Goal: Information Seeking & Learning: Check status

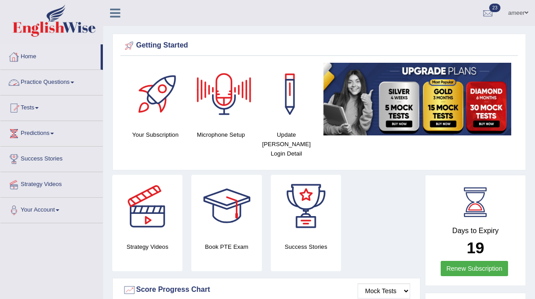
click at [55, 79] on link "Practice Questions" at bounding box center [51, 81] width 102 height 22
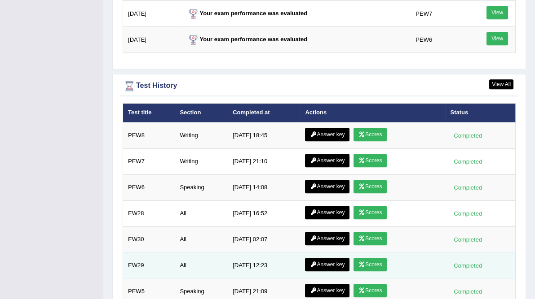
scroll to position [1238, 0]
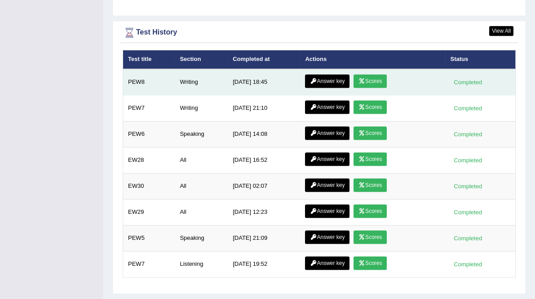
click at [363, 75] on link "Scores" at bounding box center [369, 81] width 33 height 13
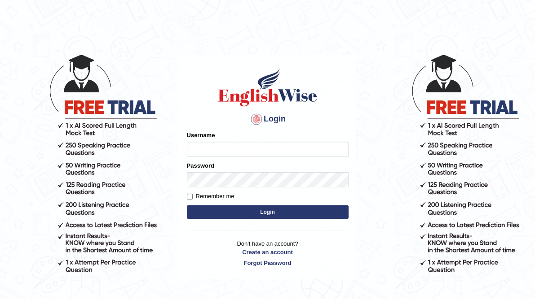
type input "ameerham"
click at [191, 198] on input "Remember me" at bounding box center [190, 197] width 6 height 6
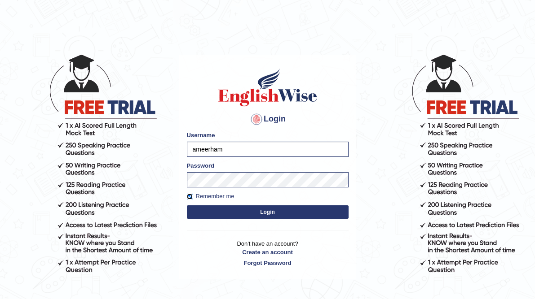
click at [190, 198] on input "Remember me" at bounding box center [190, 197] width 6 height 6
checkbox input "false"
click at [246, 217] on button "Login" at bounding box center [268, 212] width 162 height 13
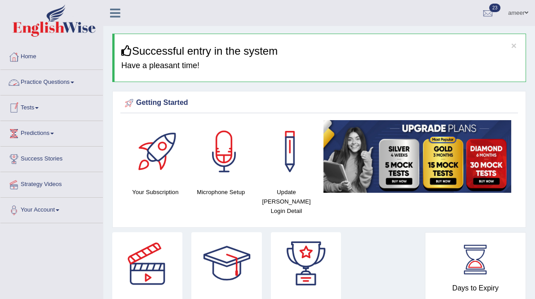
click at [56, 82] on link "Practice Questions" at bounding box center [51, 81] width 102 height 22
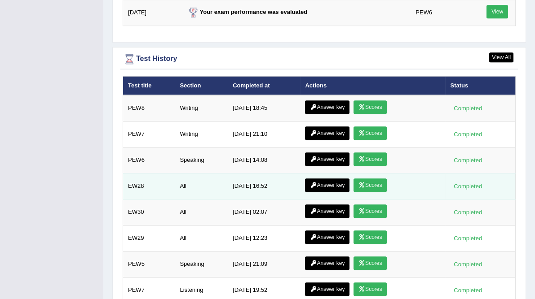
scroll to position [1295, 0]
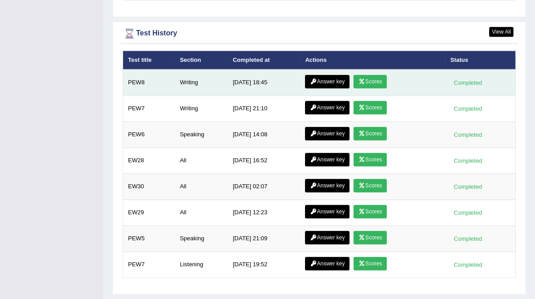
click at [360, 79] on icon at bounding box center [361, 81] width 7 height 5
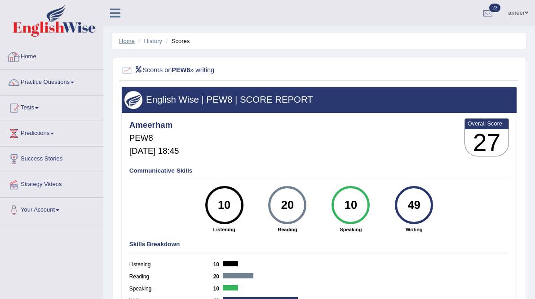
click at [125, 40] on link "Home" at bounding box center [127, 41] width 16 height 7
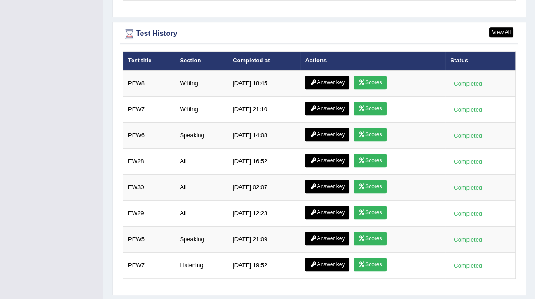
scroll to position [1238, 0]
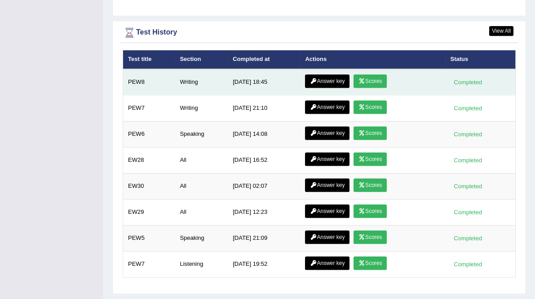
click at [318, 75] on link "Answer key" at bounding box center [327, 81] width 44 height 13
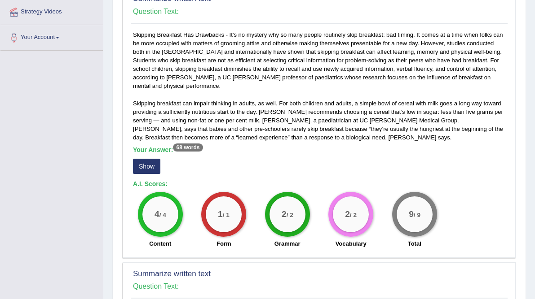
scroll to position [180, 0]
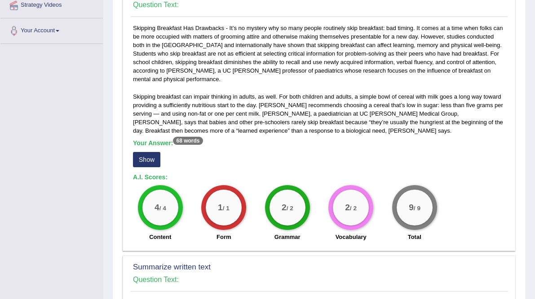
click at [153, 164] on button "Show" at bounding box center [146, 159] width 27 height 15
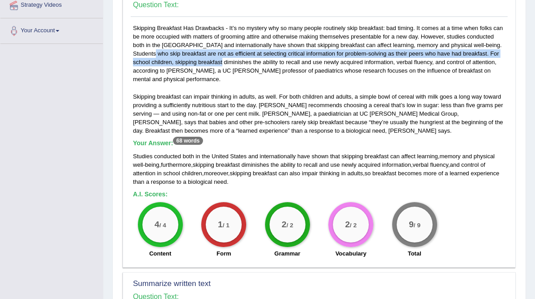
drag, startPoint x: 480, startPoint y: 42, endPoint x: 178, endPoint y: 170, distance: 327.6
click at [184, 59] on div "Skipping Breakfast Has Drawbacks - It’s no mystery why so many people routinely…" at bounding box center [319, 143] width 377 height 239
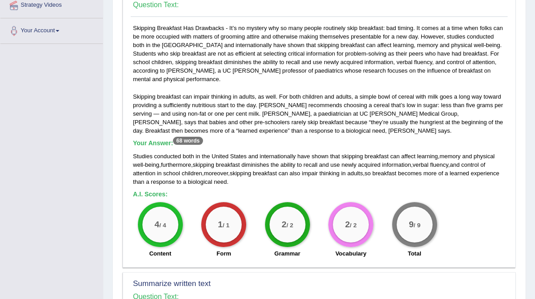
click at [422, 119] on div "Skipping Breakfast Has Drawbacks - It’s no mystery why so many people routinely…" at bounding box center [319, 143] width 377 height 239
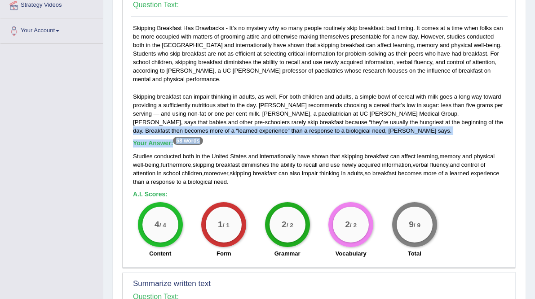
drag, startPoint x: 420, startPoint y: 121, endPoint x: 336, endPoint y: 139, distance: 86.3
click at [336, 139] on div "Skipping Breakfast Has Drawbacks - It’s no mystery why so many people routinely…" at bounding box center [319, 143] width 377 height 239
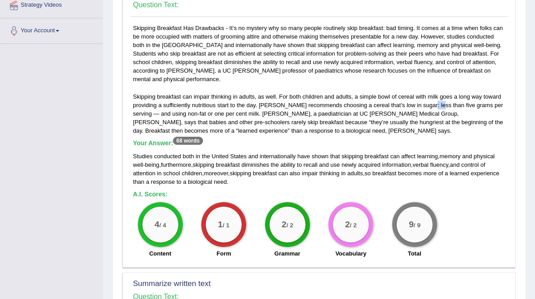
drag, startPoint x: 431, startPoint y: 103, endPoint x: 436, endPoint y: 104, distance: 5.6
click at [436, 104] on div "Skipping Breakfast Has Drawbacks - It’s no mystery why so many people routinely…" at bounding box center [319, 143] width 377 height 239
drag, startPoint x: 151, startPoint y: 112, endPoint x: 160, endPoint y: 110, distance: 9.7
click at [160, 110] on div "Skipping Breakfast Has Drawbacks - It’s no mystery why so many people routinely…" at bounding box center [319, 143] width 377 height 239
drag, startPoint x: 223, startPoint y: 26, endPoint x: 229, endPoint y: 26, distance: 6.7
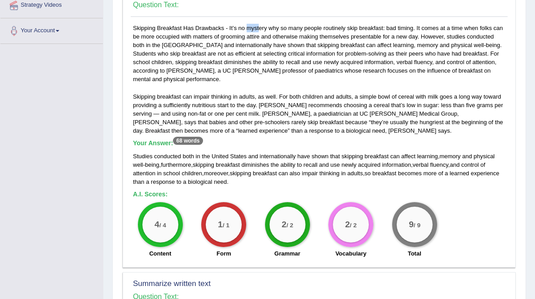
click at [229, 26] on div "Skipping Breakfast Has Drawbacks - It’s no mystery why so many people routinely…" at bounding box center [319, 143] width 377 height 239
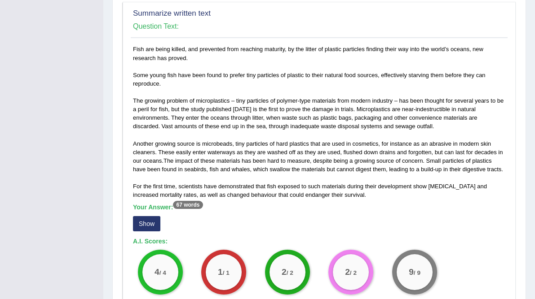
scroll to position [467, 0]
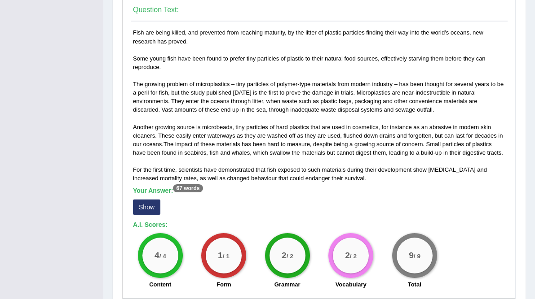
click at [148, 216] on div "Fish are being killed, and prevented from reaching maturity, by the litter of p…" at bounding box center [319, 161] width 377 height 266
click at [147, 209] on button "Show" at bounding box center [146, 207] width 27 height 15
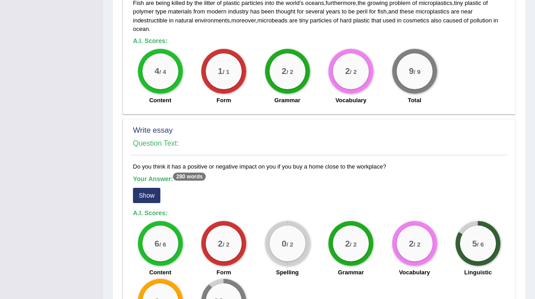
scroll to position [753, 0]
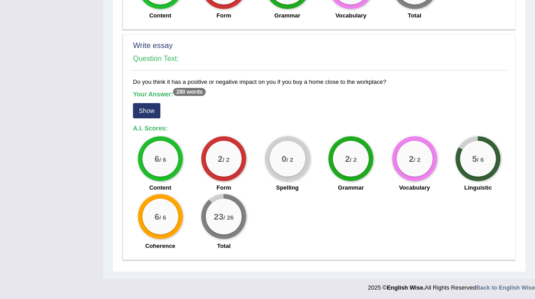
click at [152, 114] on button "Show" at bounding box center [146, 110] width 27 height 15
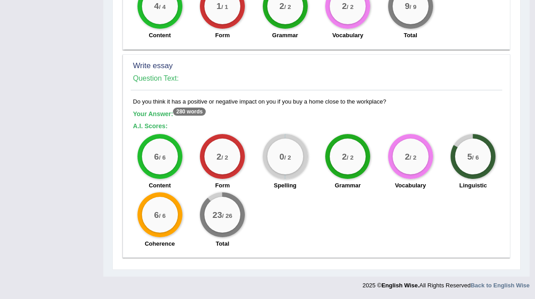
scroll to position [731, 0]
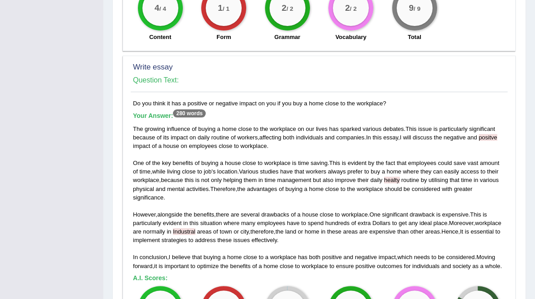
click at [452, 134] on span "negative" at bounding box center [454, 137] width 22 height 7
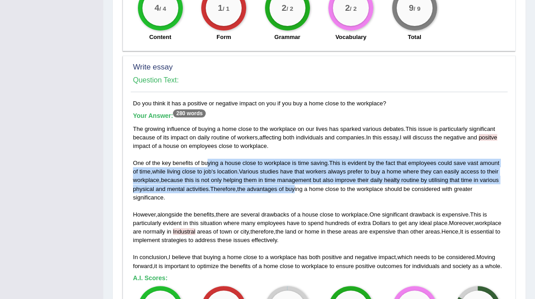
drag, startPoint x: 206, startPoint y: 158, endPoint x: 298, endPoint y: 192, distance: 98.3
click at [298, 192] on div "The growing influence of buying a home close to the workplace on our lives has …" at bounding box center [319, 198] width 372 height 146
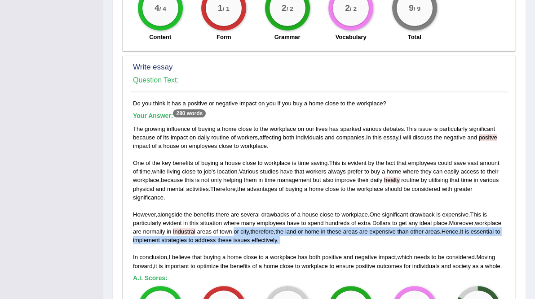
drag, startPoint x: 234, startPoint y: 230, endPoint x: 325, endPoint y: 271, distance: 99.2
click at [314, 250] on div "The growing influence of buying a home close to the workplace on our lives has …" at bounding box center [319, 198] width 372 height 146
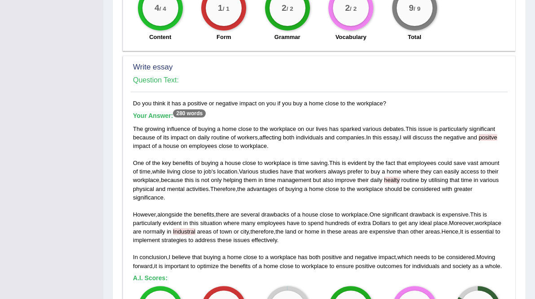
click at [291, 165] on div "The growing influence of buying a home close to the workplace on our lives has …" at bounding box center [319, 198] width 372 height 146
click at [248, 164] on span "close" at bounding box center [248, 163] width 13 height 7
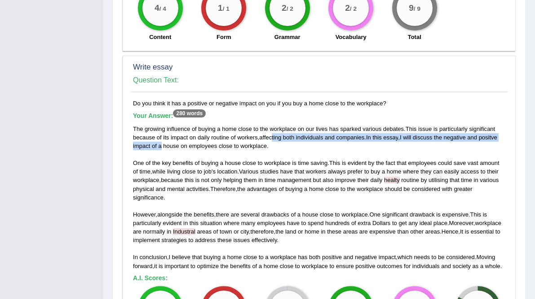
drag, startPoint x: 175, startPoint y: 145, endPoint x: 271, endPoint y: 140, distance: 96.2
click at [271, 140] on div "The growing influence of buying a home close to the workplace on our lives has …" at bounding box center [319, 198] width 372 height 146
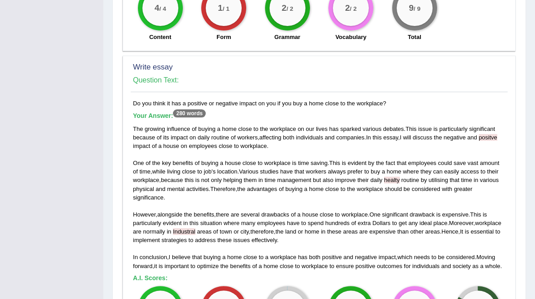
click at [186, 150] on div "The growing influence of buying a home close to the workplace on our lives has …" at bounding box center [319, 198] width 372 height 146
drag, startPoint x: 162, startPoint y: 146, endPoint x: 289, endPoint y: 146, distance: 127.0
click at [289, 146] on div "The growing influence of buying a home close to the workplace on our lives has …" at bounding box center [319, 198] width 372 height 146
click at [295, 153] on div "The growing influence of buying a home close to the workplace on our lives has …" at bounding box center [319, 198] width 372 height 146
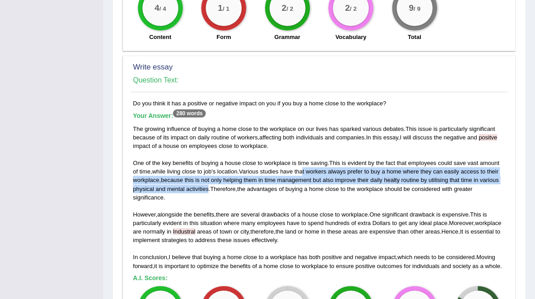
drag, startPoint x: 305, startPoint y: 170, endPoint x: 202, endPoint y: 192, distance: 105.2
click at [207, 187] on div "The growing influence of buying a home close to the workplace on our lives has …" at bounding box center [319, 198] width 372 height 146
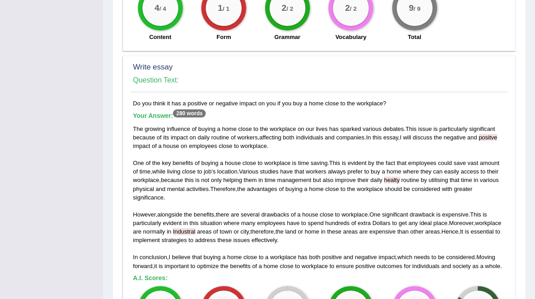
click at [308, 205] on div "The growing influence of buying a home close to the workplace on our lives has …" at bounding box center [319, 198] width 372 height 146
click at [469, 154] on div "The growing influence of buying a home close to the workplace on our lives has …" at bounding box center [319, 198] width 372 height 146
click at [450, 196] on div "The growing influence of buying a home close to the workplace on our lives has …" at bounding box center [319, 198] width 372 height 146
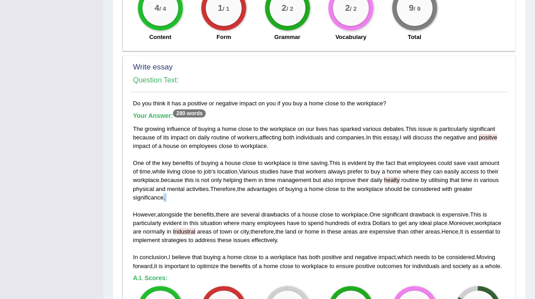
click at [450, 196] on div "The growing influence of buying a home close to the workplace on our lives has …" at bounding box center [319, 198] width 372 height 146
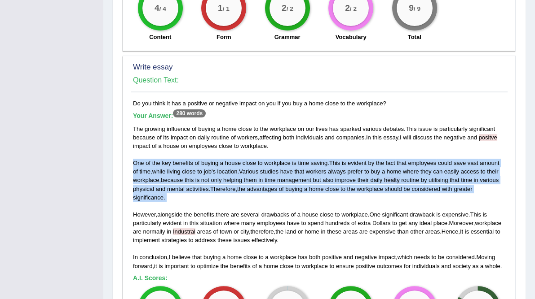
click at [450, 196] on div "The growing influence of buying a home close to the workplace on our lives has …" at bounding box center [319, 198] width 372 height 146
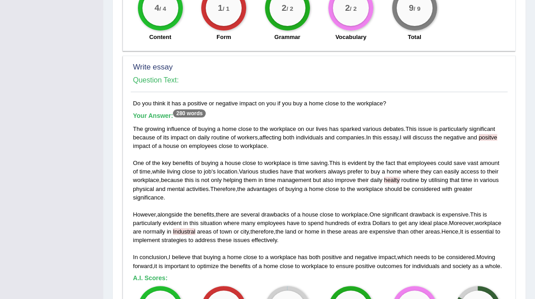
click at [418, 80] on h4 "Question Text:" at bounding box center [319, 80] width 372 height 8
